Goal: Navigation & Orientation: Go to known website

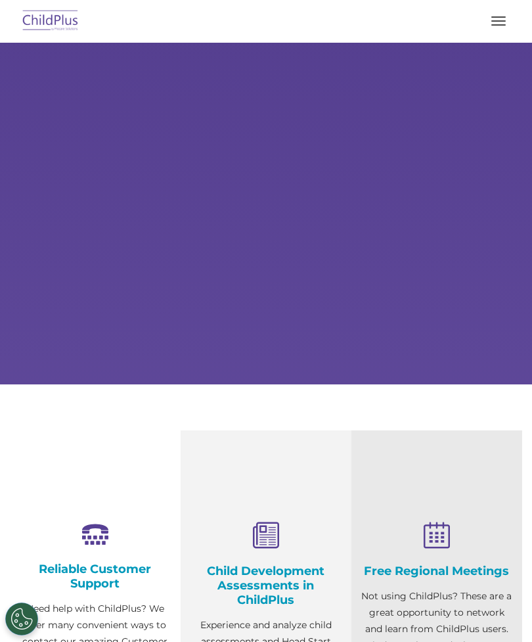
select select "MEDIUM"
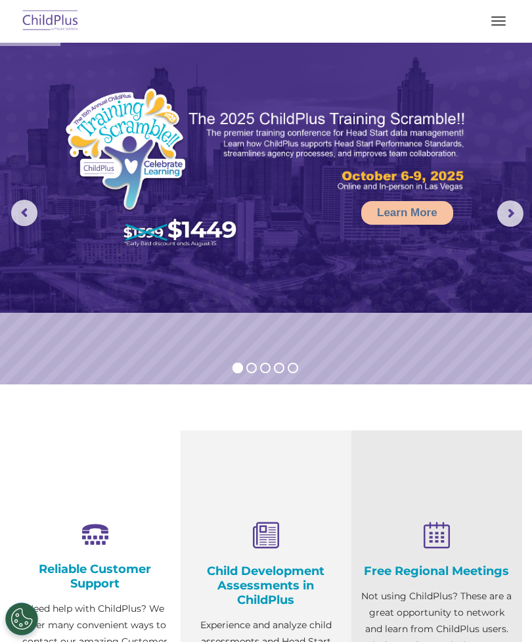
click at [498, 24] on span "button" at bounding box center [498, 24] width 14 height 1
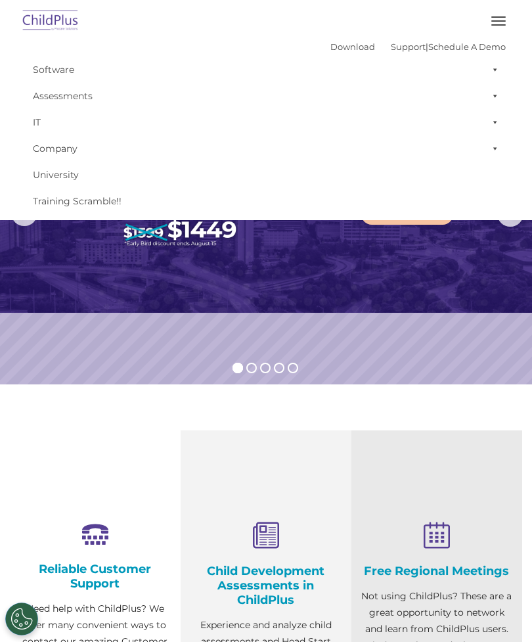
click at [56, 17] on img at bounding box center [51, 21] width 62 height 31
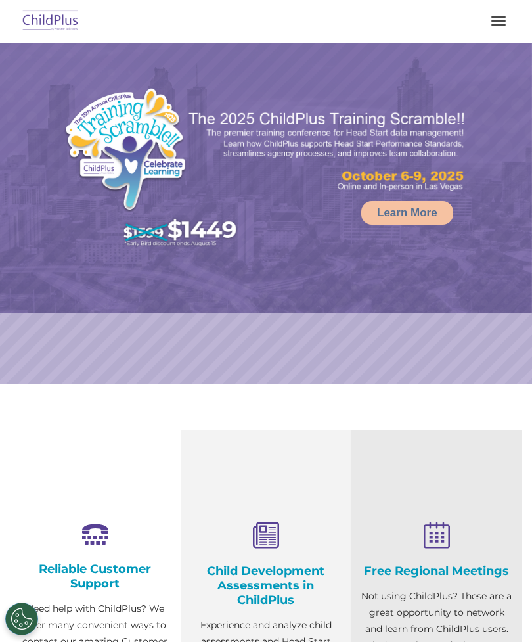
select select "MEDIUM"
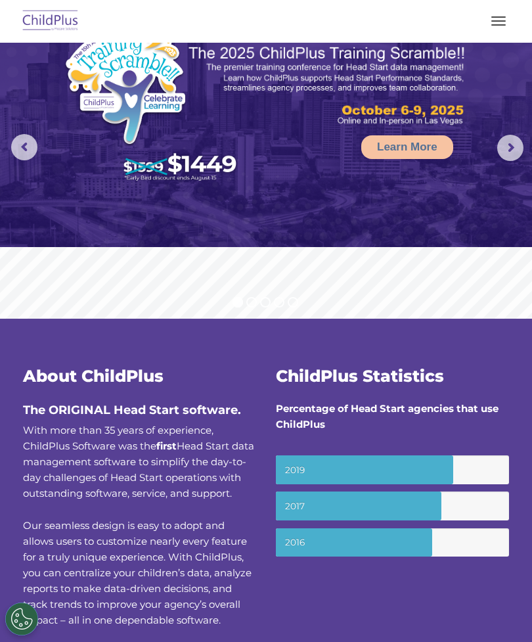
click at [498, 23] on button "button" at bounding box center [499, 21] width 28 height 21
